Goal: Task Accomplishment & Management: Use online tool/utility

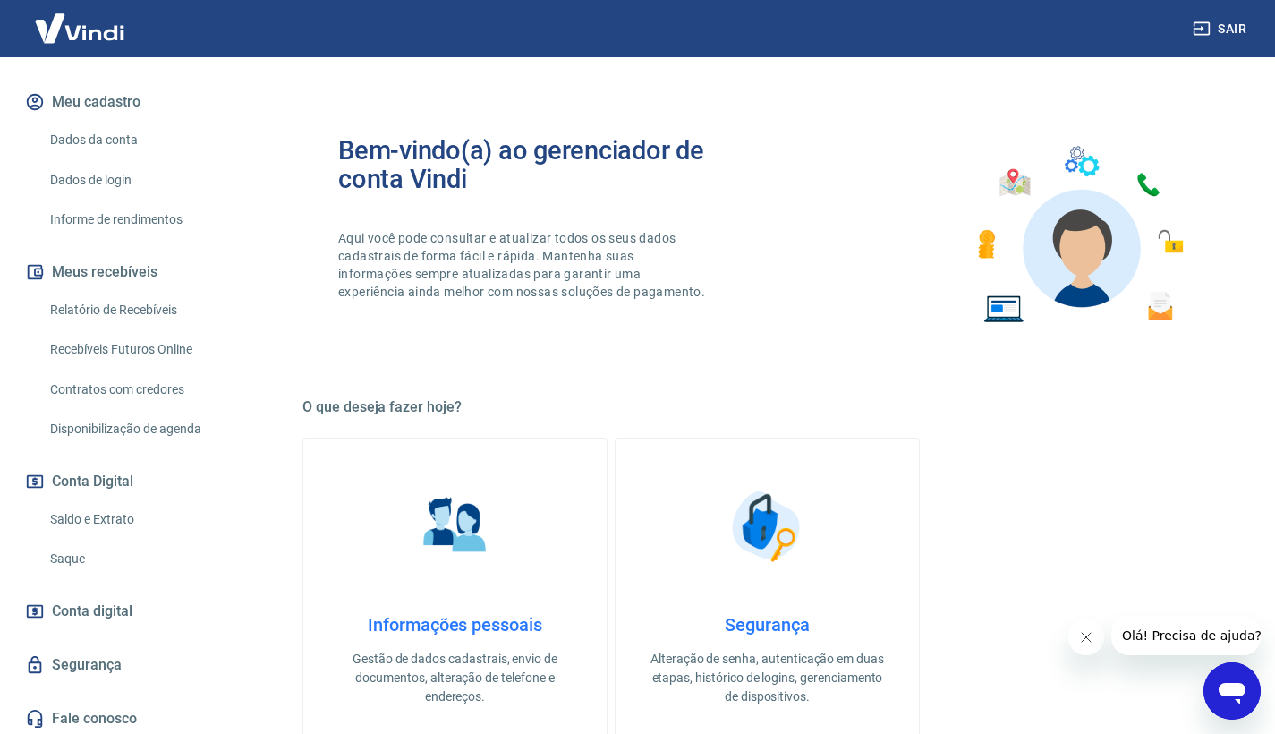
scroll to position [696, 0]
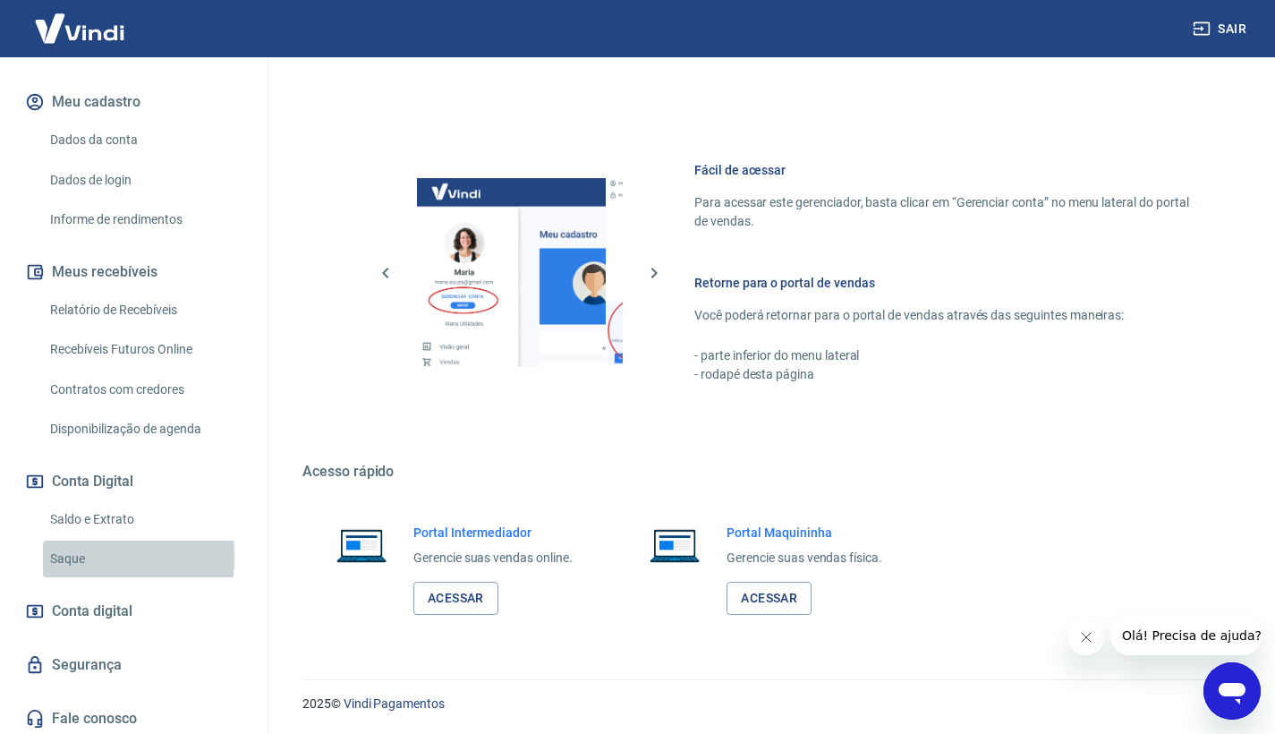
click at [65, 553] on link "Saque" at bounding box center [144, 558] width 203 height 37
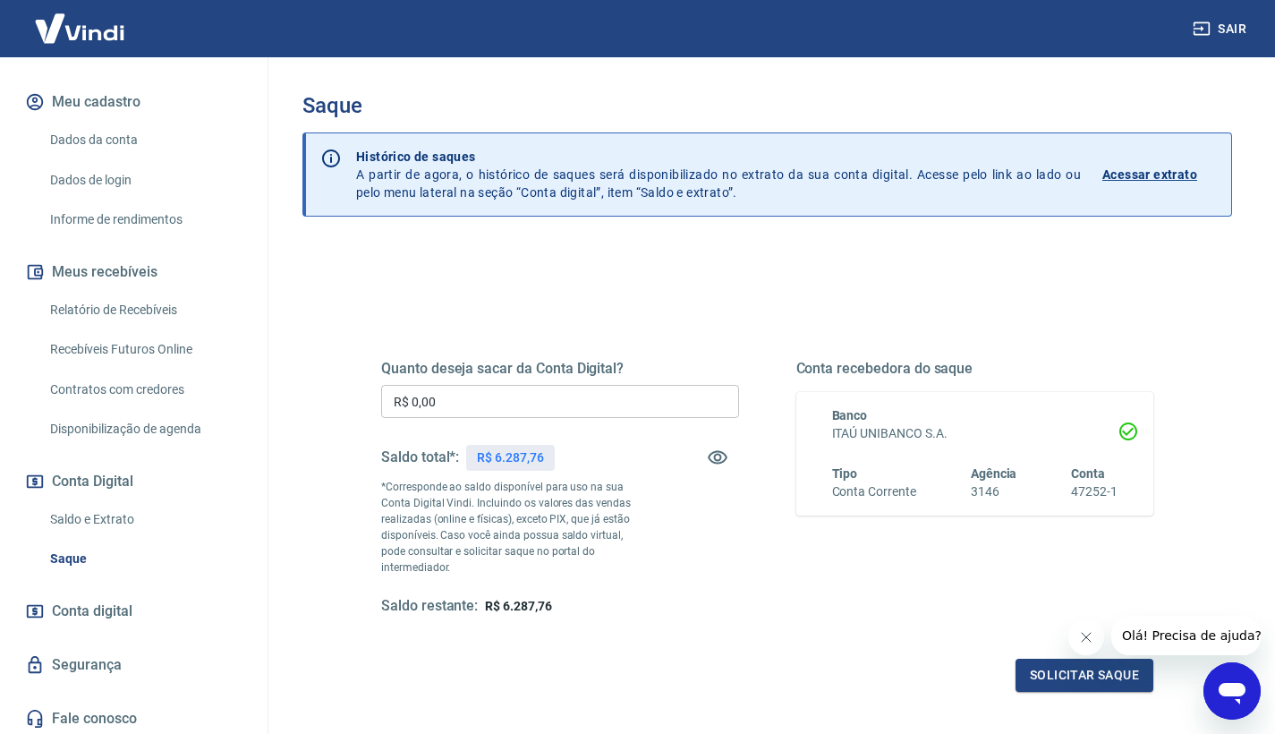
click at [486, 407] on input "R$ 0,00" at bounding box center [560, 401] width 358 height 33
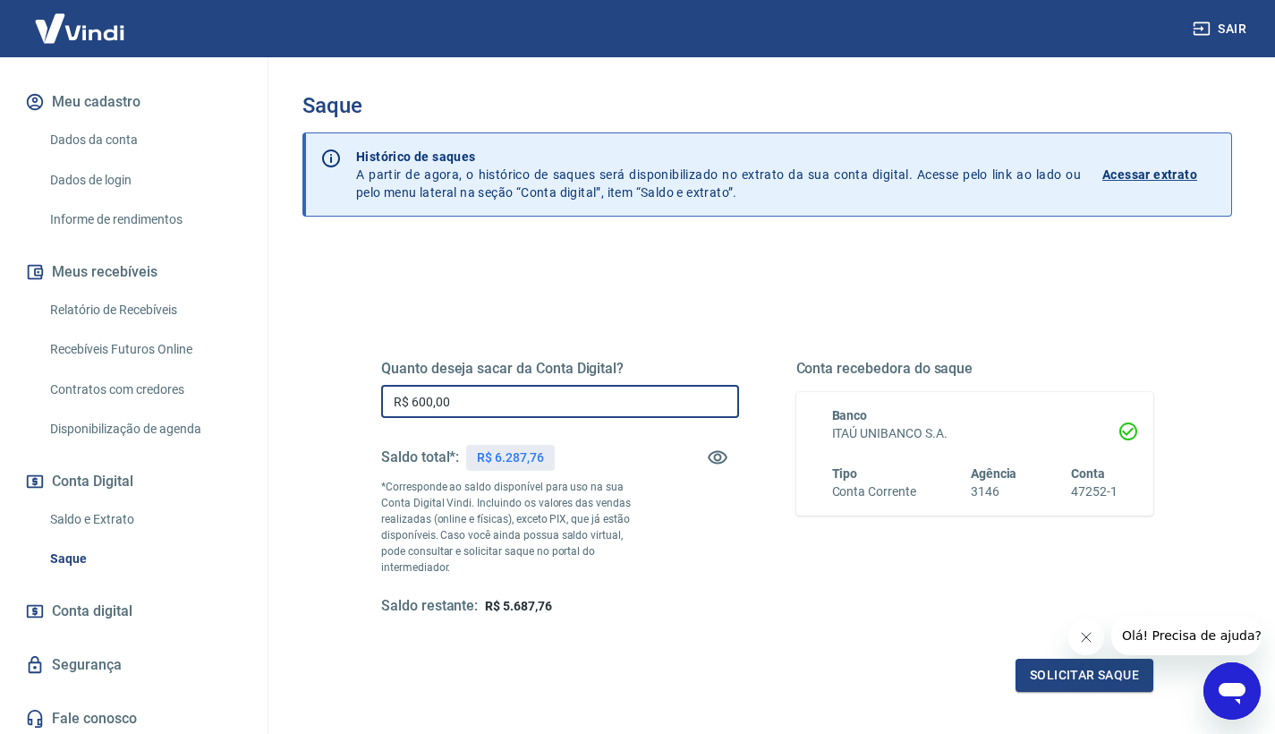
type input "R$ 6.000,00"
click at [1054, 658] on button "Solicitar saque" at bounding box center [1084, 674] width 138 height 33
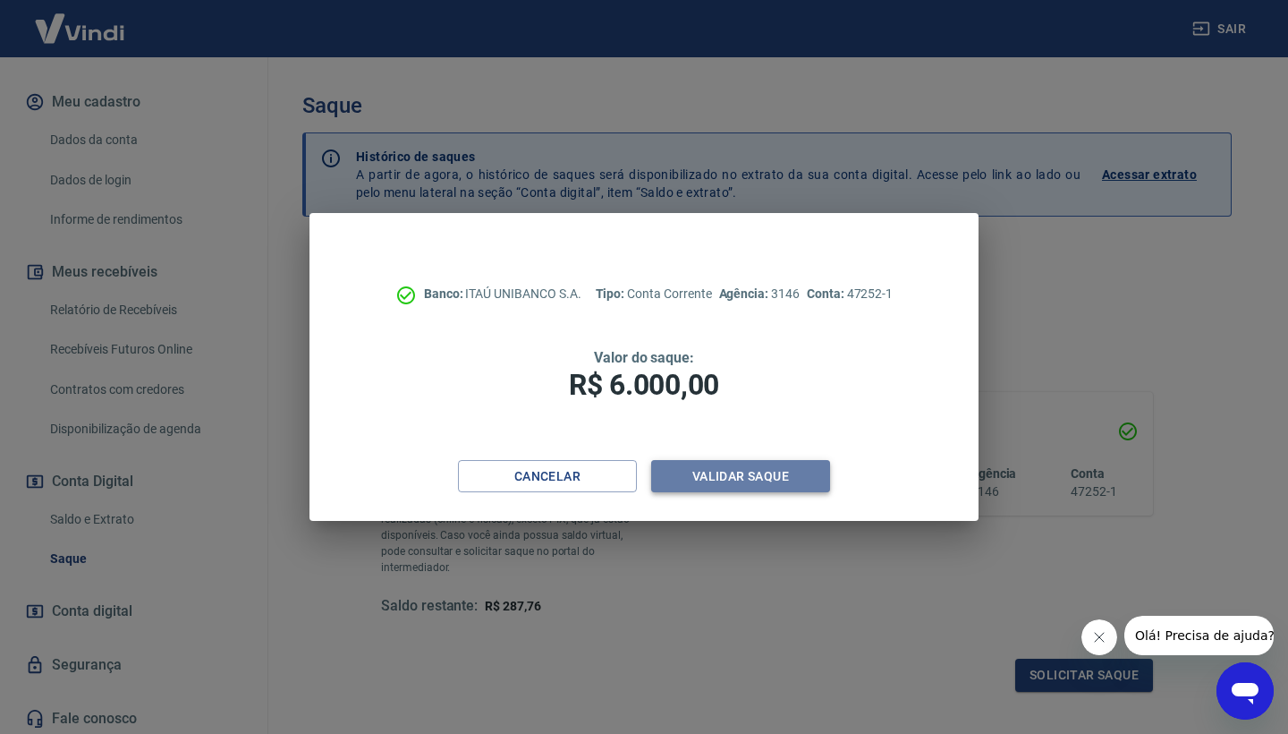
click at [799, 473] on button "Validar saque" at bounding box center [740, 476] width 179 height 33
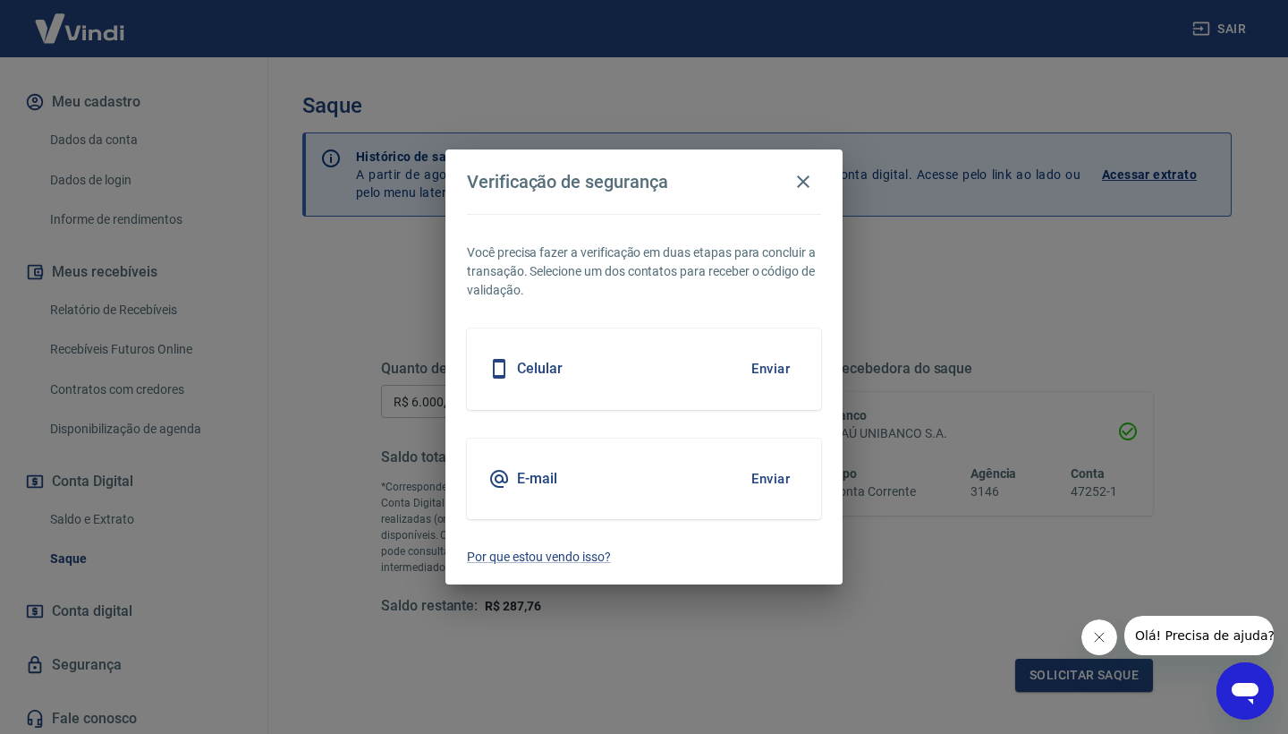
click at [782, 371] on button "Enviar" at bounding box center [771, 369] width 58 height 38
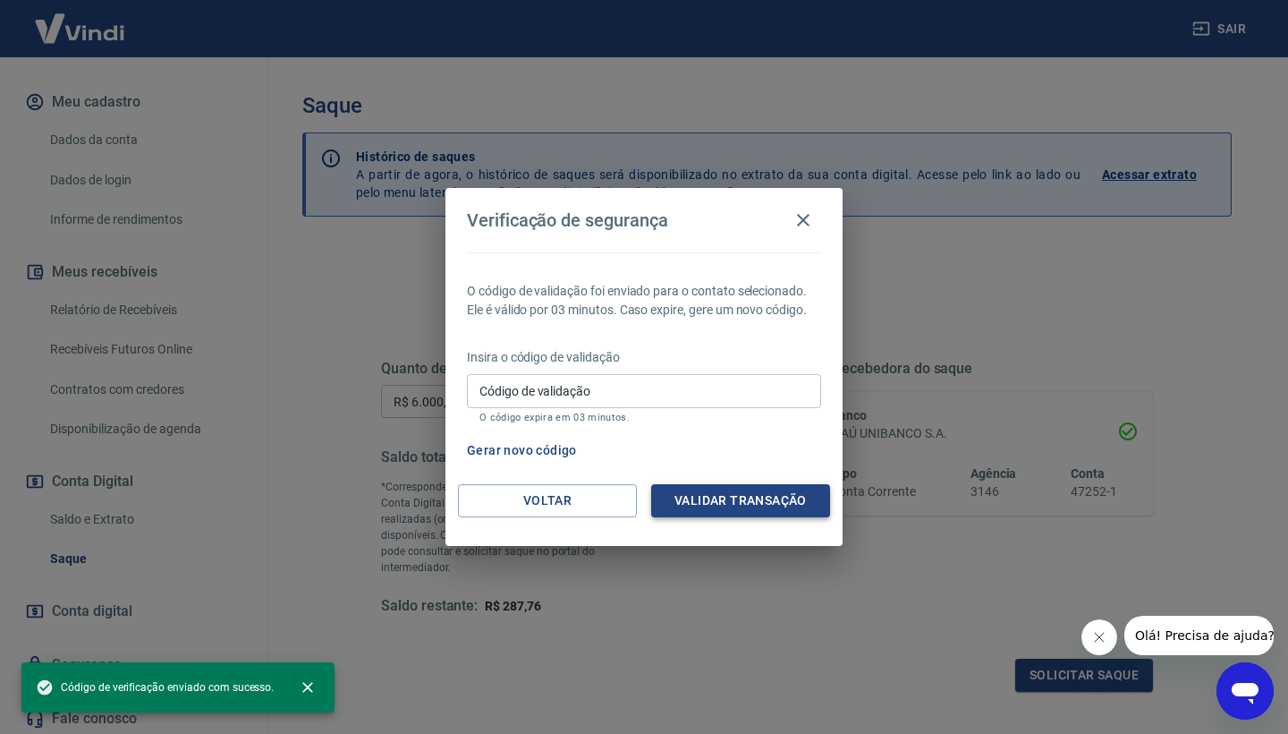
click at [713, 508] on button "Validar transação" at bounding box center [740, 500] width 179 height 33
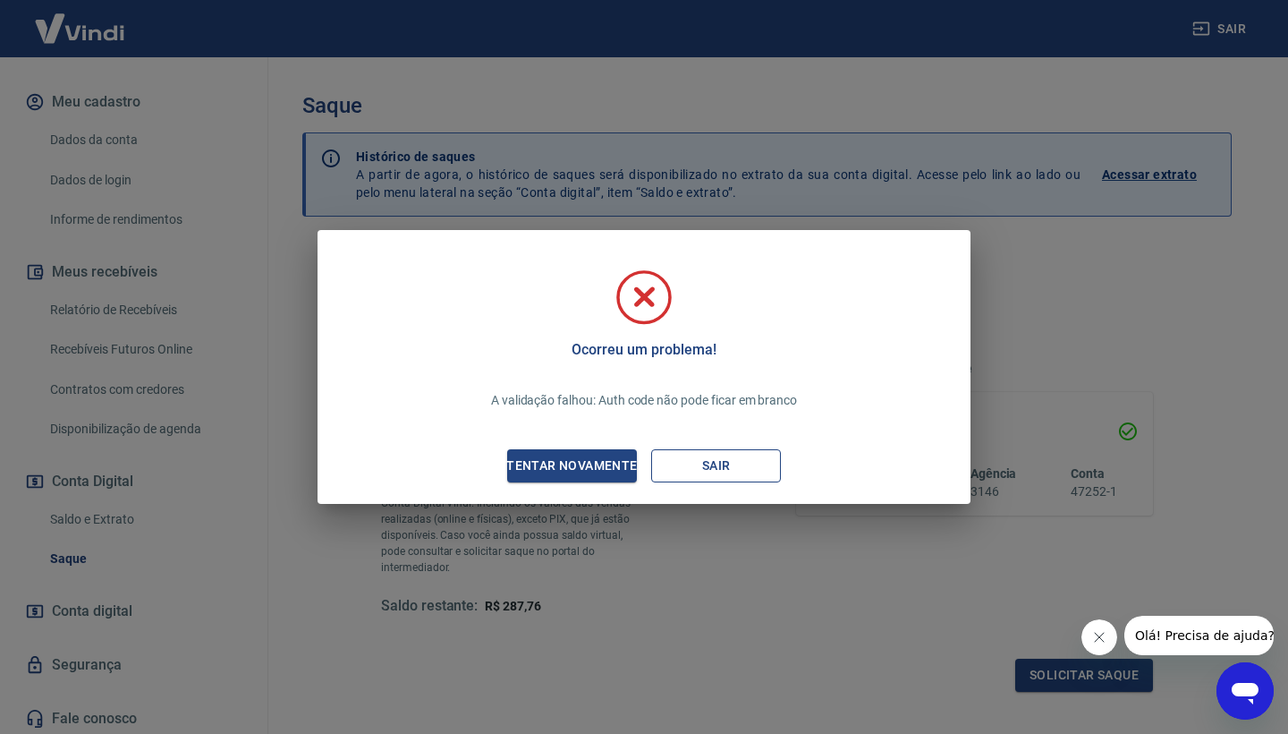
click at [715, 475] on button "Sair" at bounding box center [716, 465] width 130 height 33
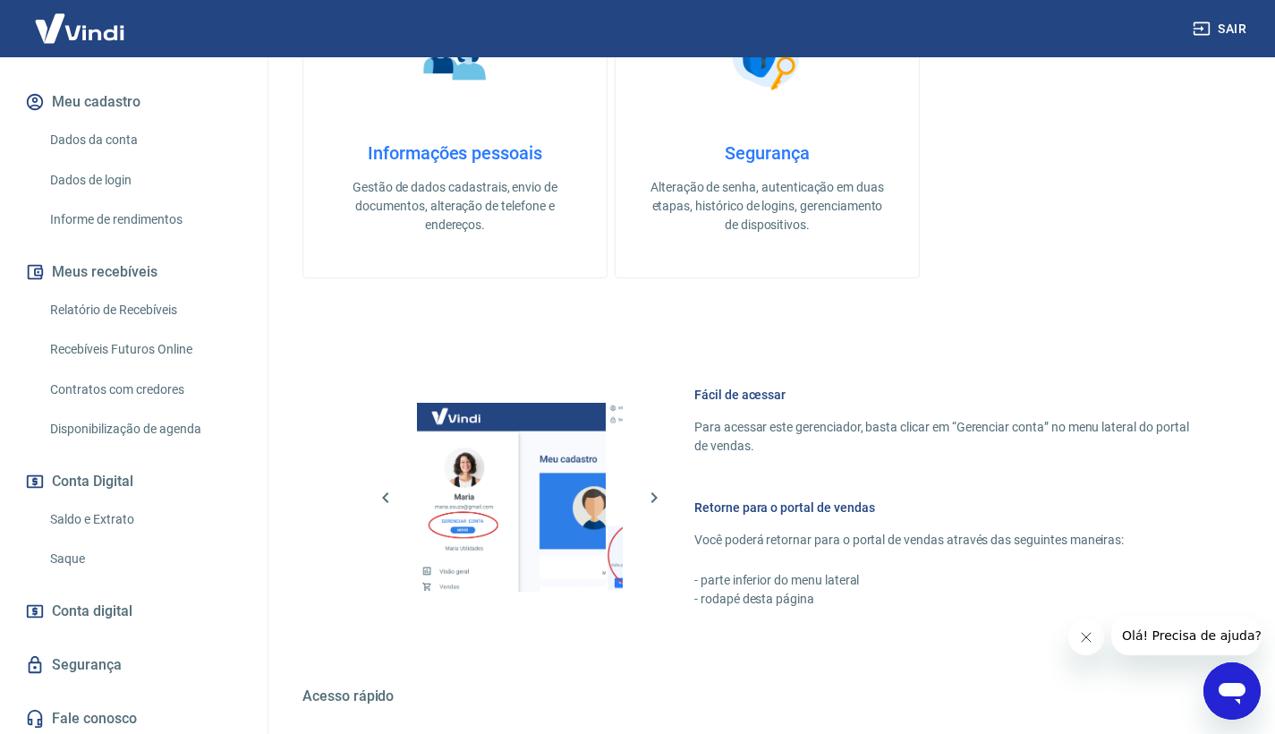
scroll to position [624, 0]
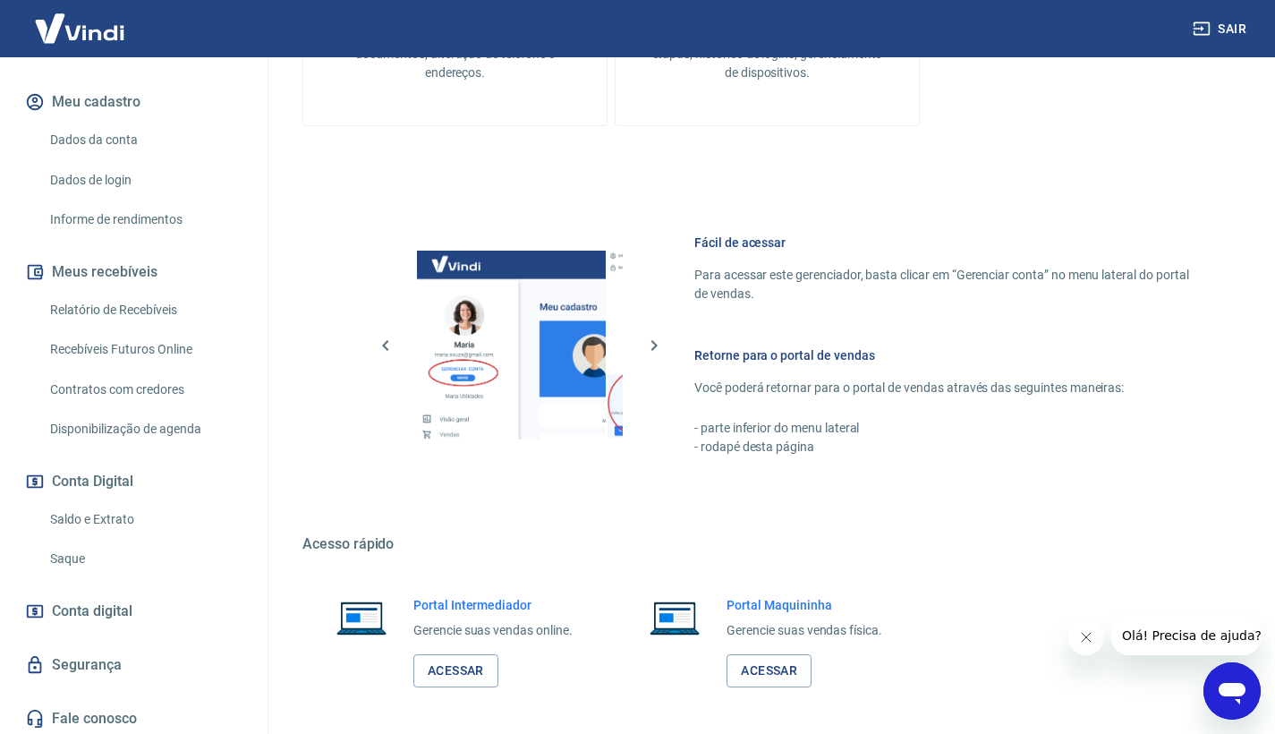
click at [98, 553] on link "Saque" at bounding box center [144, 558] width 203 height 37
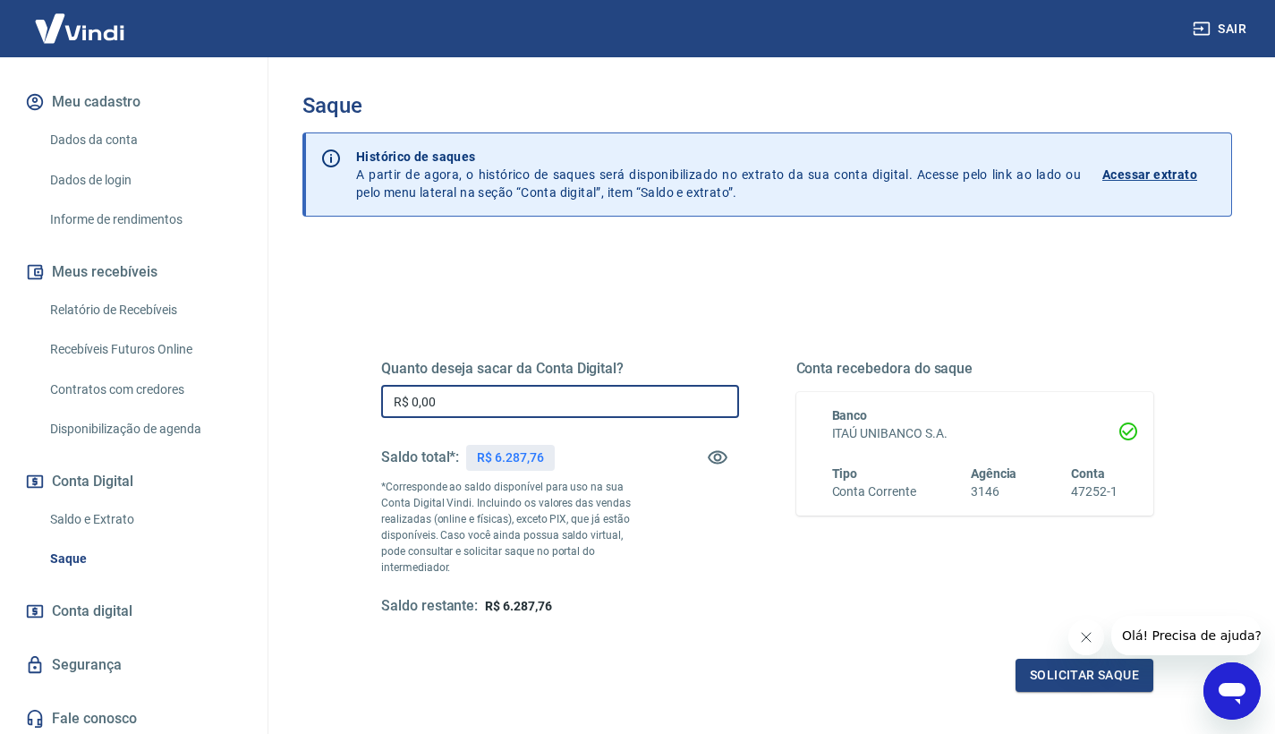
click at [445, 405] on input "R$ 0,00" at bounding box center [560, 401] width 358 height 33
type input "R$ 6.000,00"
click at [1026, 658] on button "Solicitar saque" at bounding box center [1084, 674] width 138 height 33
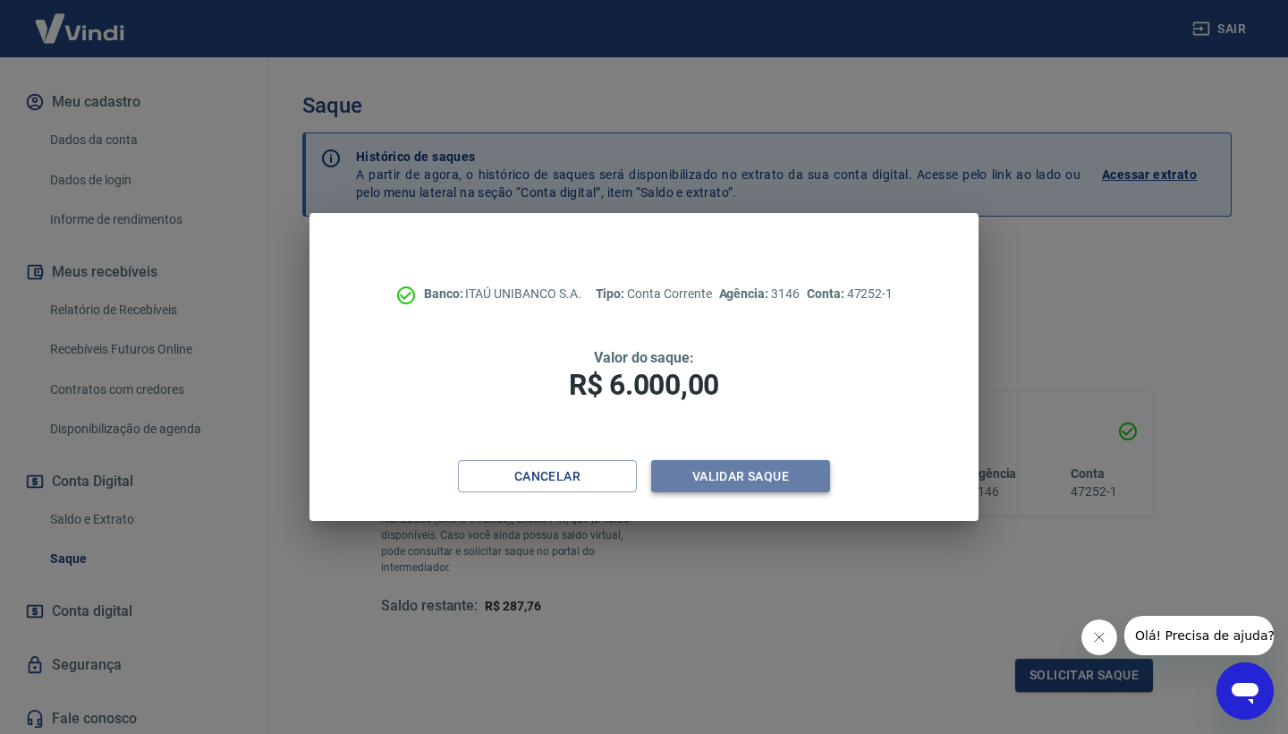
click at [750, 480] on button "Validar saque" at bounding box center [740, 476] width 179 height 33
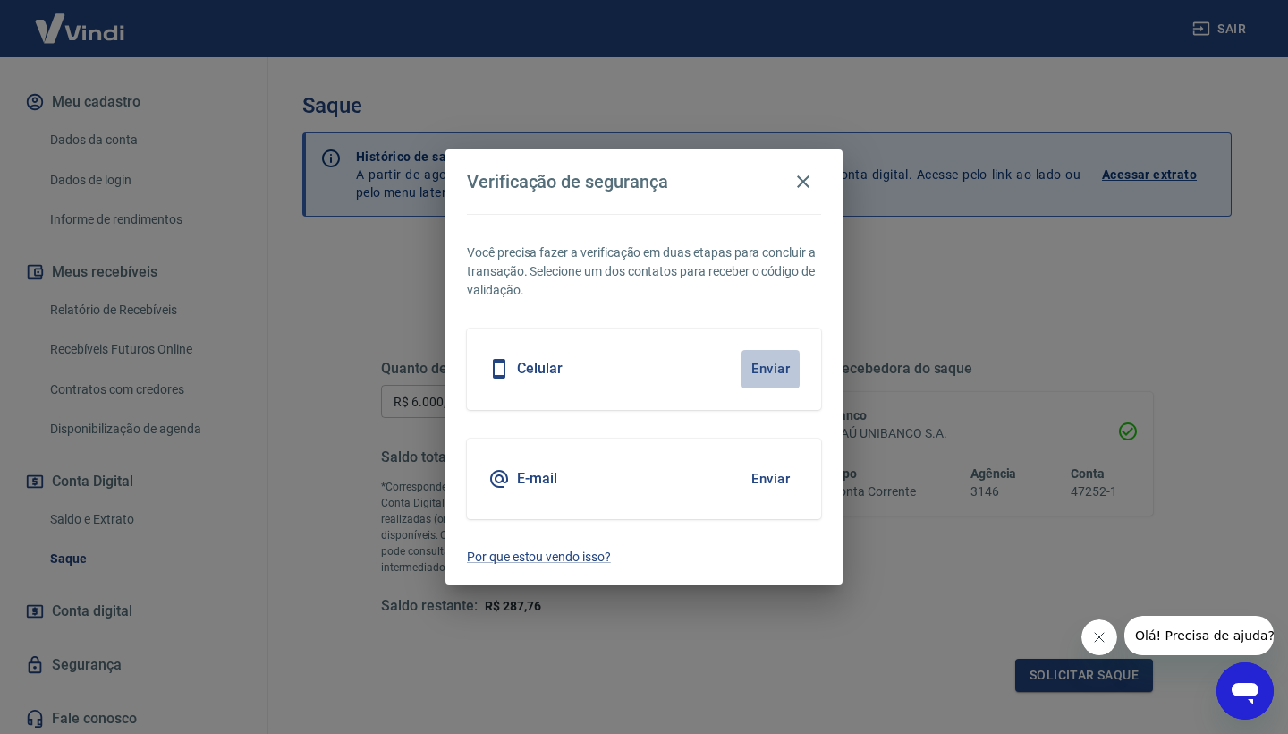
click at [774, 375] on button "Enviar" at bounding box center [771, 369] width 58 height 38
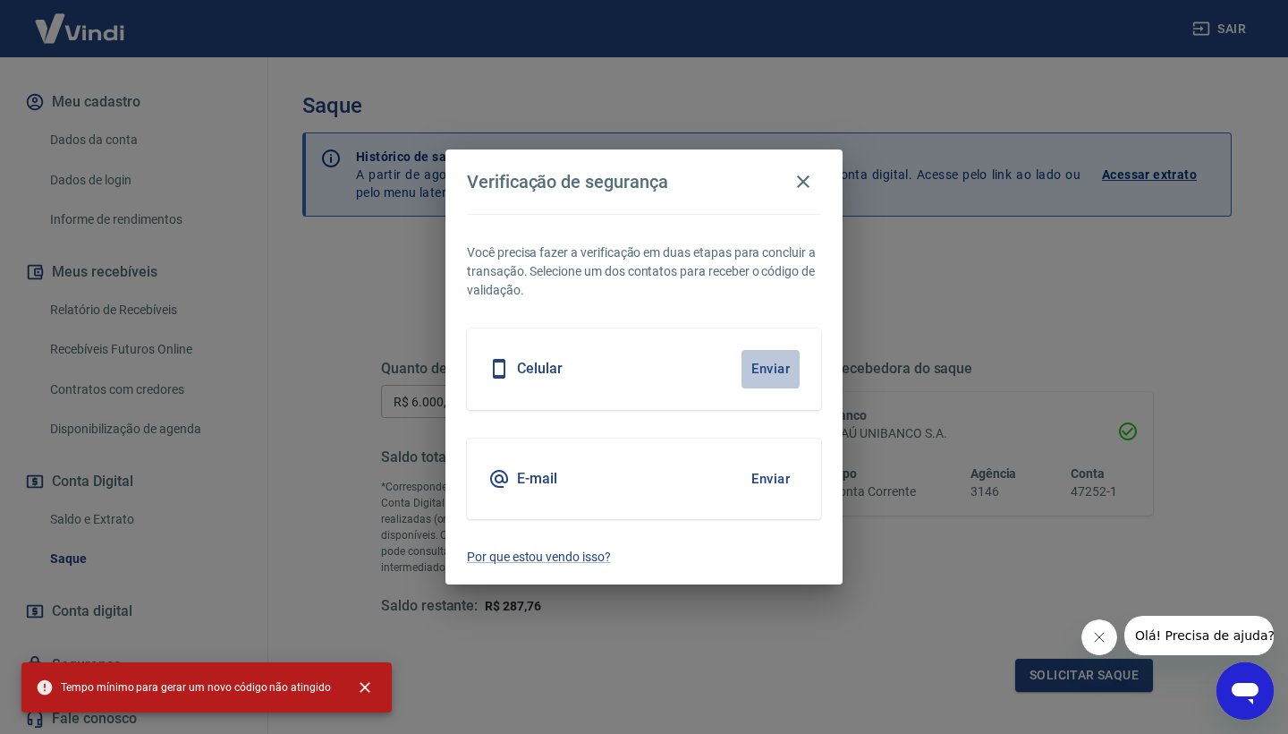
click at [775, 368] on button "Enviar" at bounding box center [771, 369] width 58 height 38
click at [361, 692] on icon "close" at bounding box center [365, 687] width 18 height 18
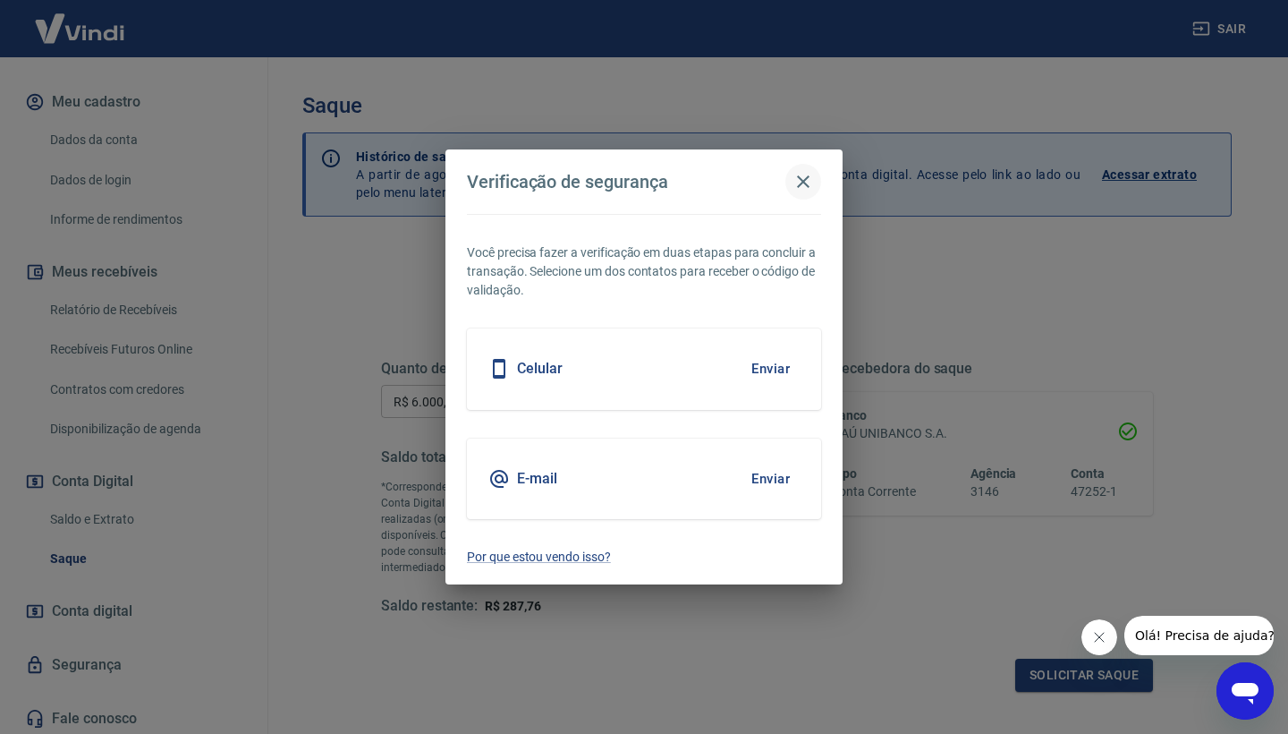
click at [804, 185] on icon "button" at bounding box center [803, 181] width 21 height 21
